Goal: Book appointment/travel/reservation

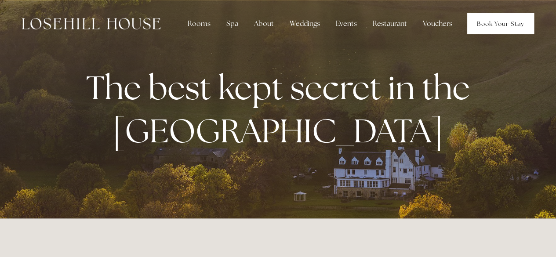
click at [480, 22] on link "Book Your Stay" at bounding box center [500, 23] width 67 height 21
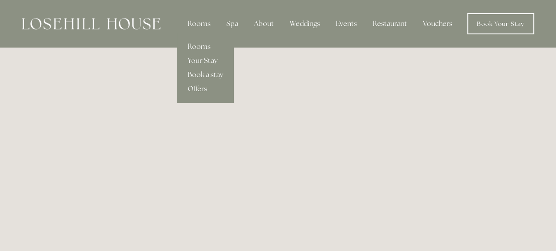
click at [200, 28] on div "Rooms" at bounding box center [199, 24] width 37 height 18
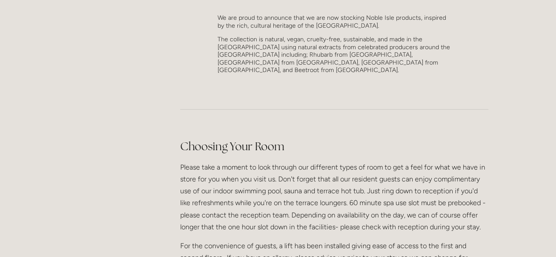
scroll to position [950, 0]
